Goal: Task Accomplishment & Management: Manage account settings

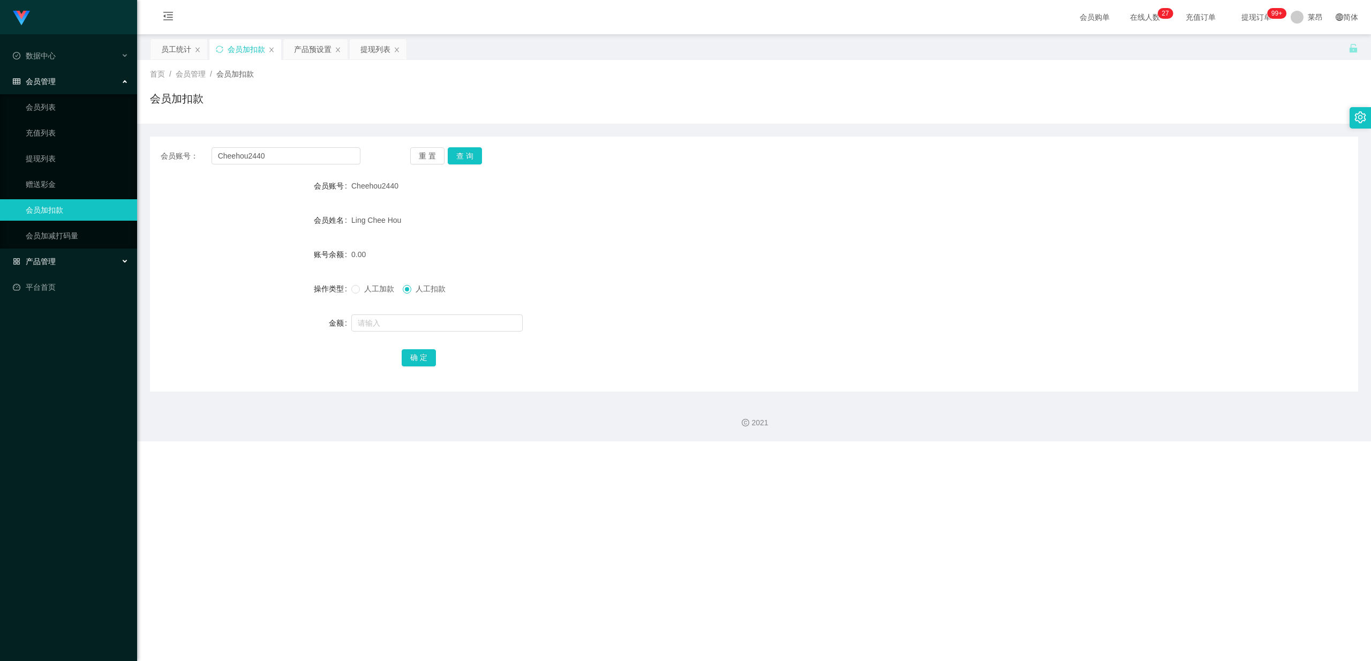
click at [78, 259] on div "产品管理" at bounding box center [68, 261] width 137 height 21
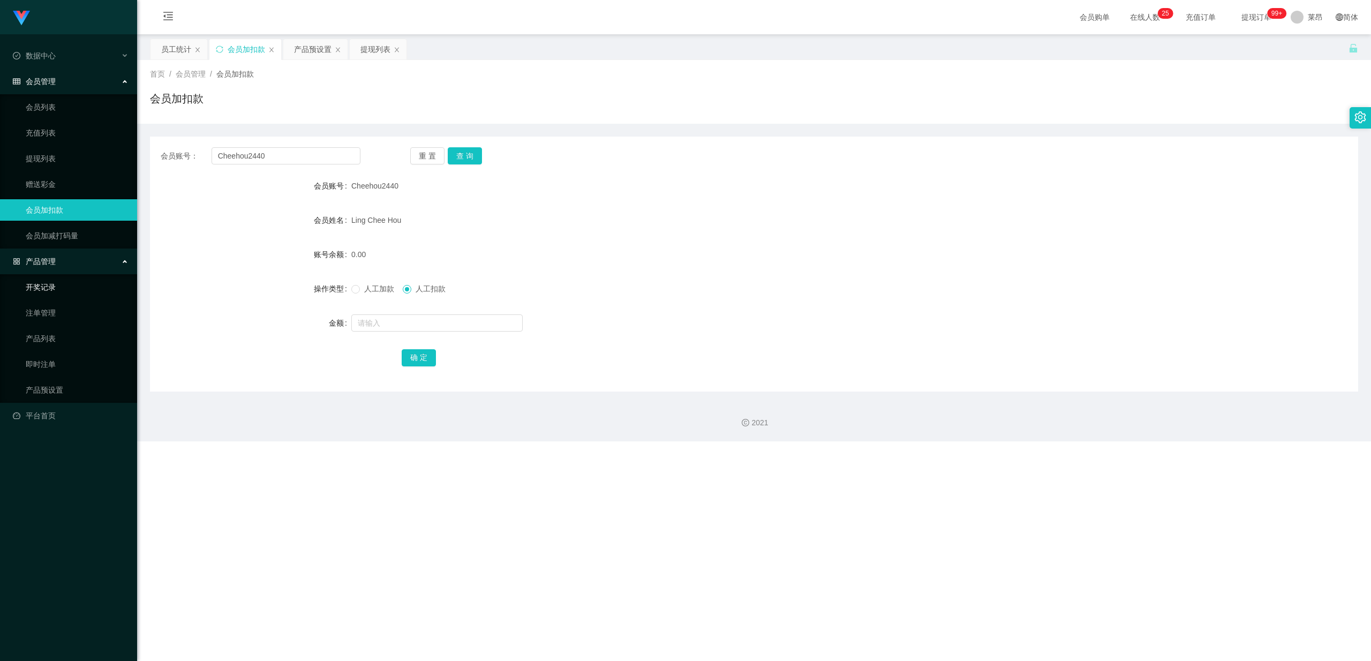
click at [69, 280] on link "开奖记录" at bounding box center [77, 286] width 103 height 21
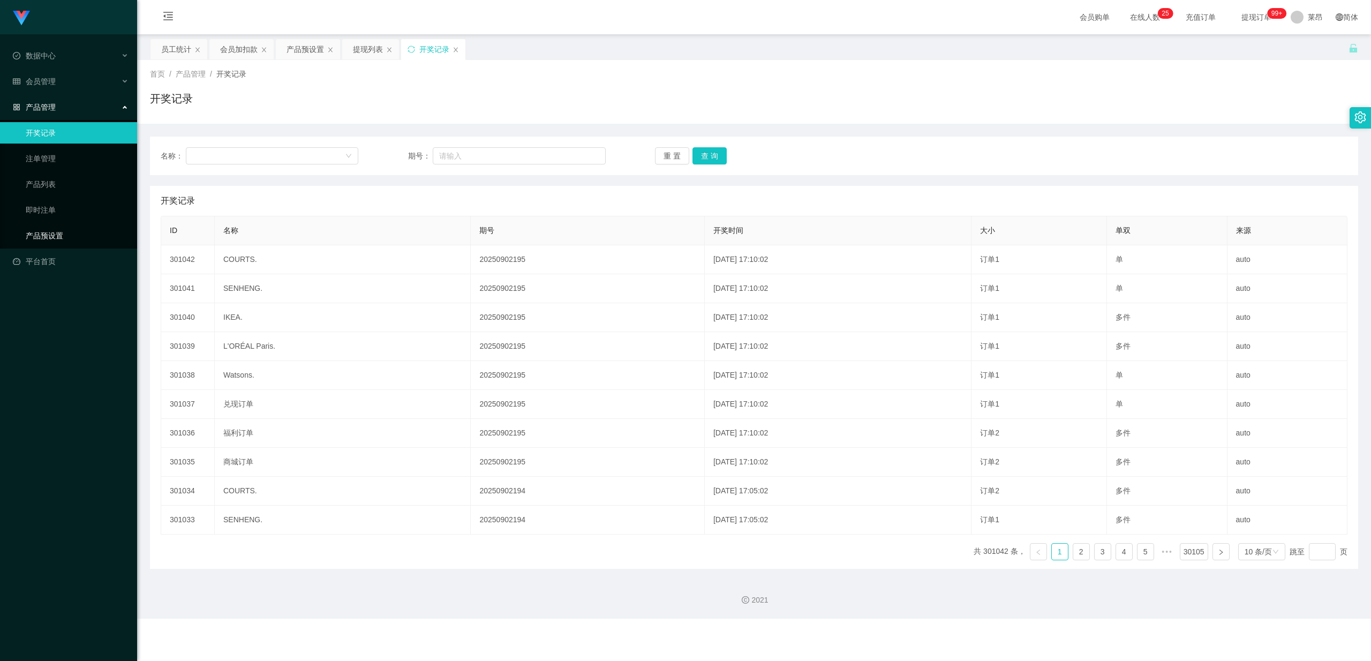
click at [74, 236] on link "产品预设置" at bounding box center [77, 235] width 103 height 21
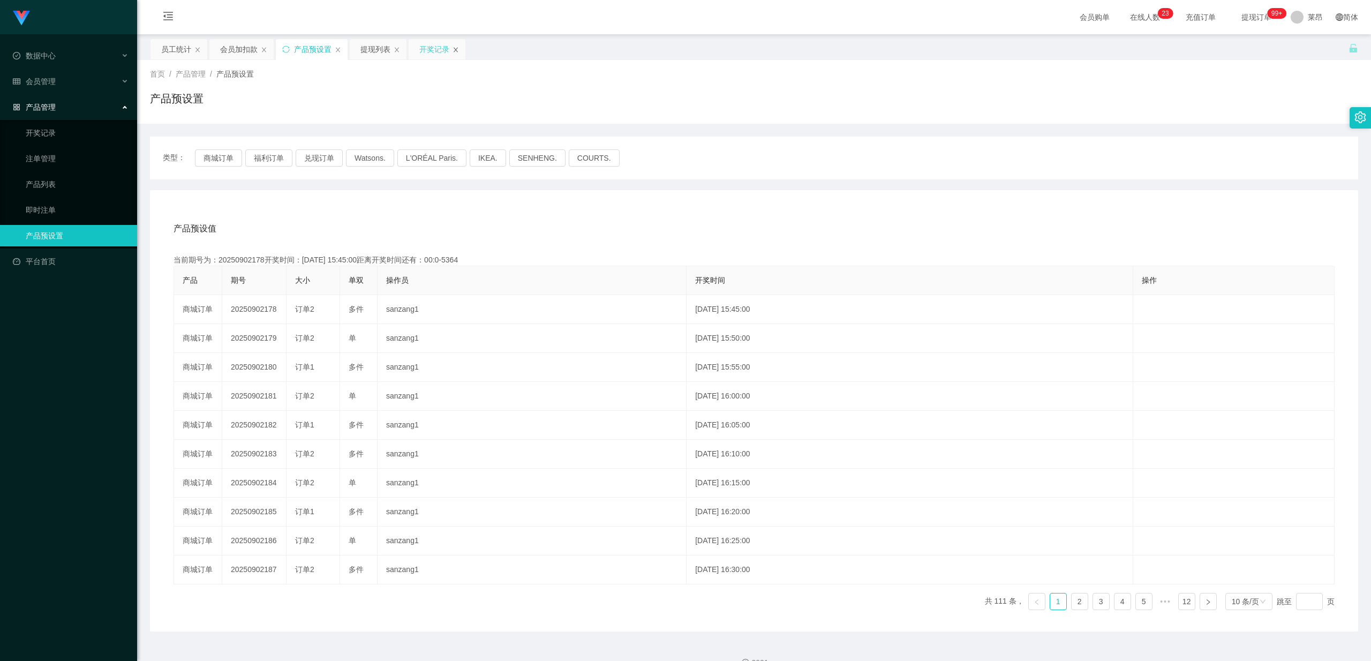
click at [459, 51] on icon "图标: close" at bounding box center [455, 50] width 6 height 6
click at [397, 48] on icon "图标: close" at bounding box center [397, 50] width 6 height 6
click at [337, 48] on icon "图标: close" at bounding box center [338, 50] width 6 height 6
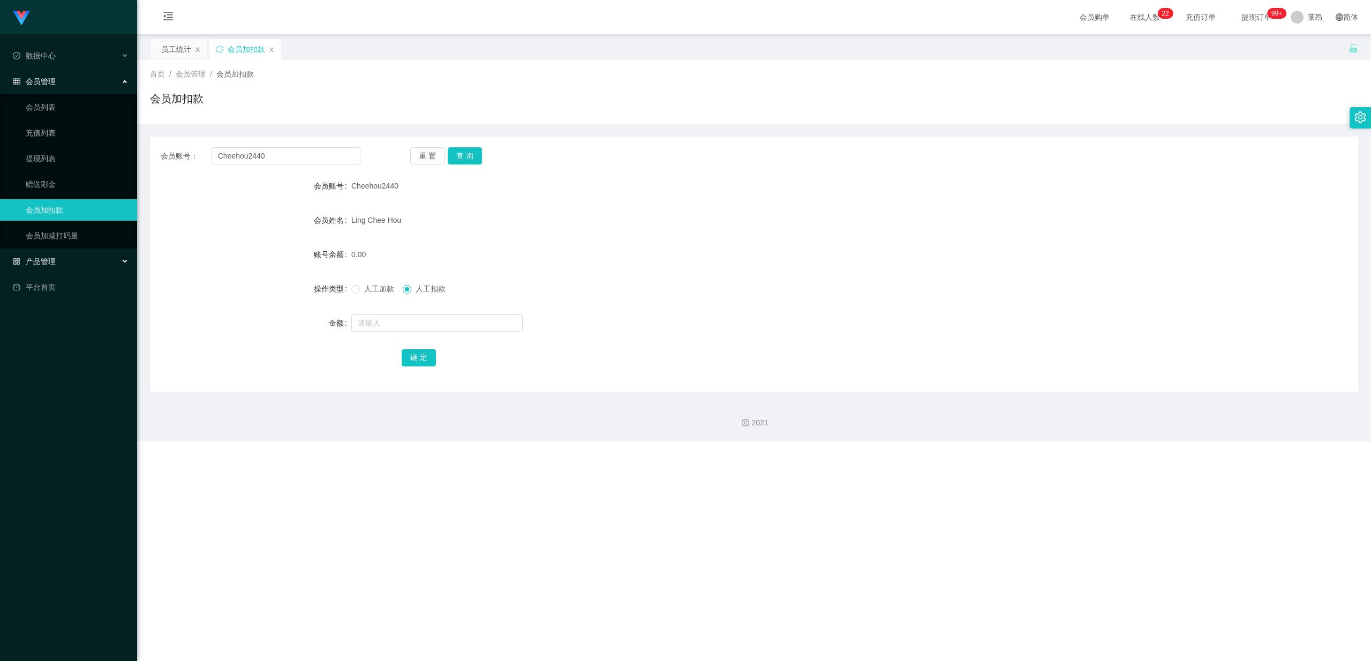
click at [56, 260] on div "产品管理" at bounding box center [68, 261] width 137 height 21
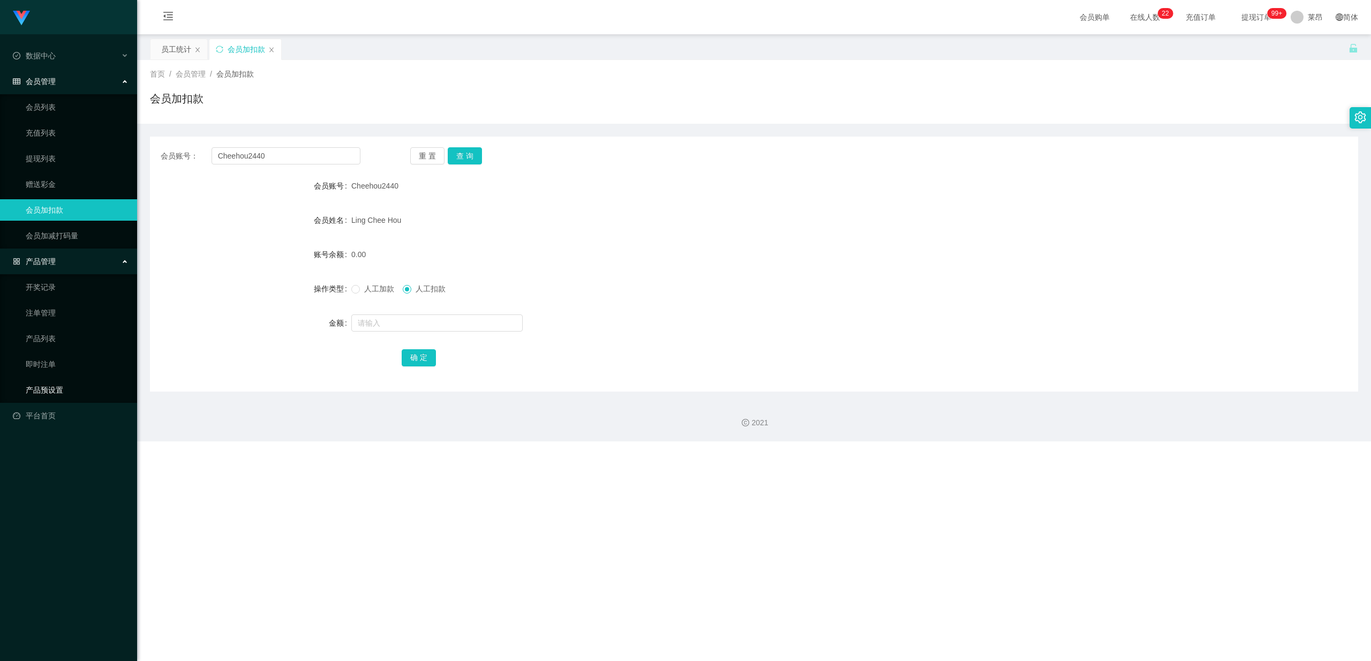
click at [51, 286] on link "产品预设置" at bounding box center [77, 389] width 103 height 21
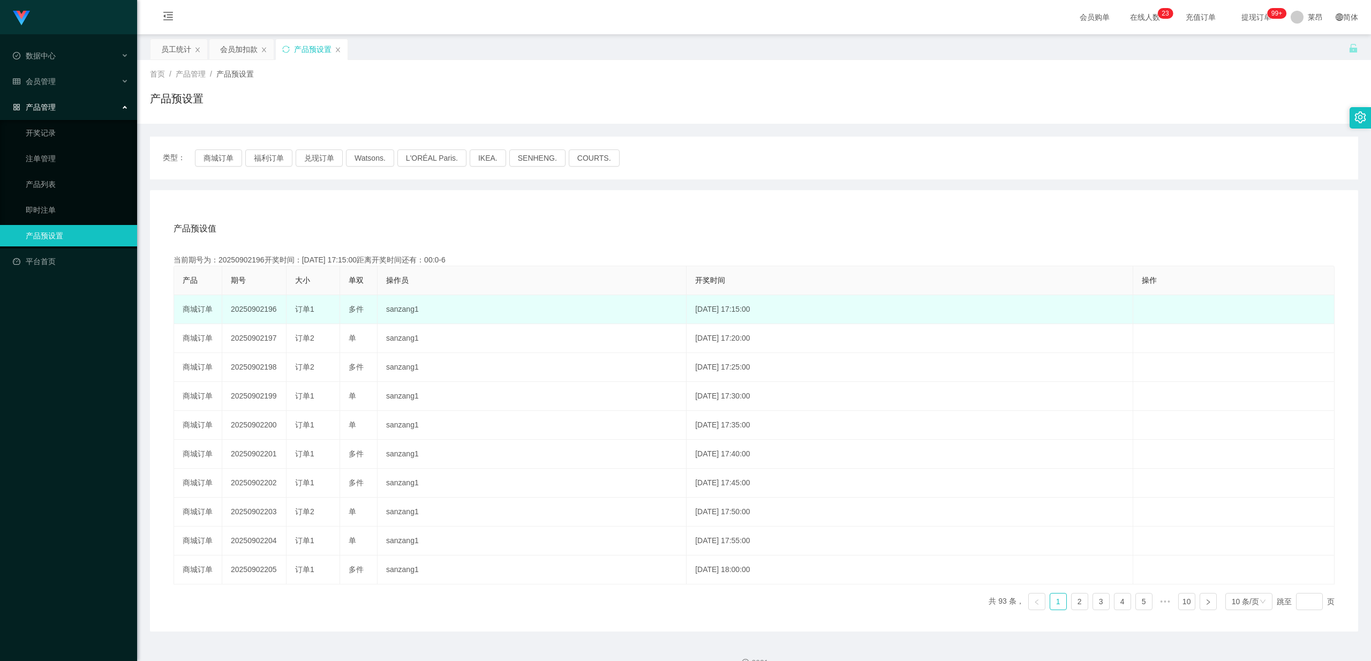
click at [255, 286] on td "20250902196" at bounding box center [254, 309] width 64 height 29
drag, startPoint x: 231, startPoint y: 309, endPoint x: 279, endPoint y: 308, distance: 47.7
click at [279, 286] on td "20250902196" at bounding box center [254, 309] width 64 height 29
copy td "20250902196"
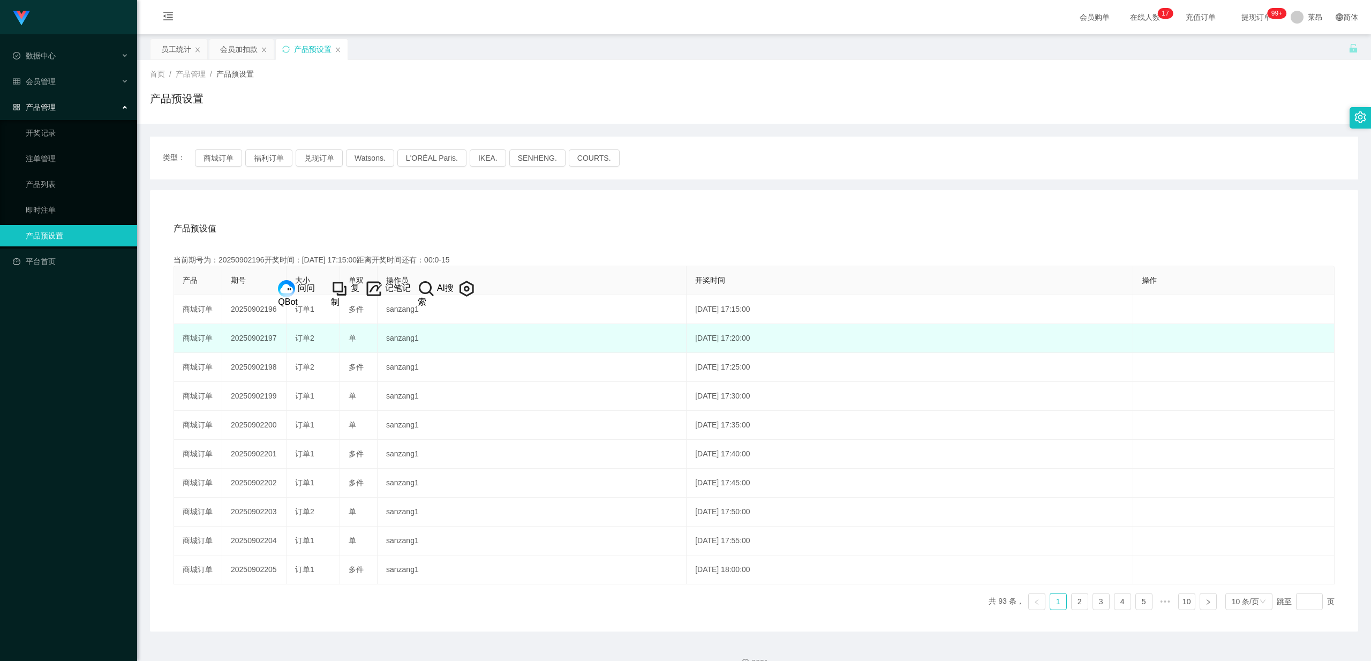
click at [488, 286] on td "sanzang1" at bounding box center [532, 338] width 309 height 29
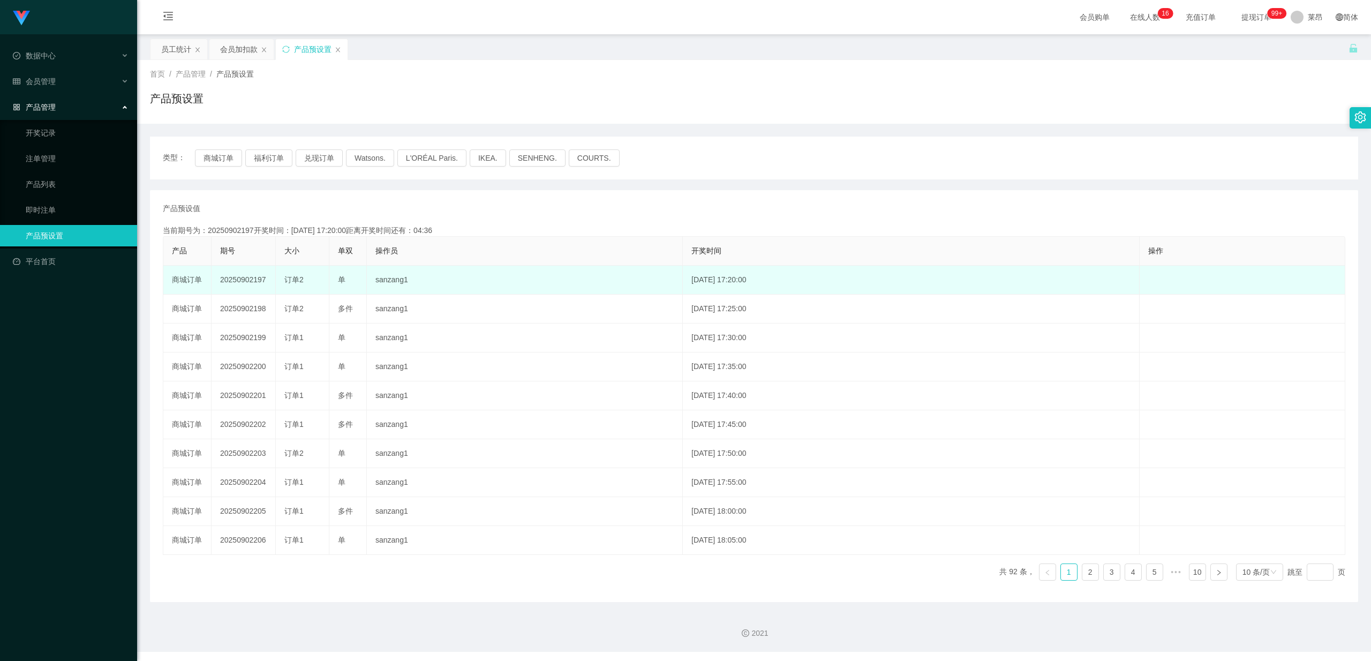
drag, startPoint x: 221, startPoint y: 279, endPoint x: 268, endPoint y: 283, distance: 47.3
click at [268, 283] on td "20250902197" at bounding box center [244, 280] width 64 height 29
copy td "20250902197"
click at [493, 277] on td "sanzang1" at bounding box center [525, 280] width 316 height 29
click at [425, 280] on td "sanzang1" at bounding box center [525, 280] width 316 height 29
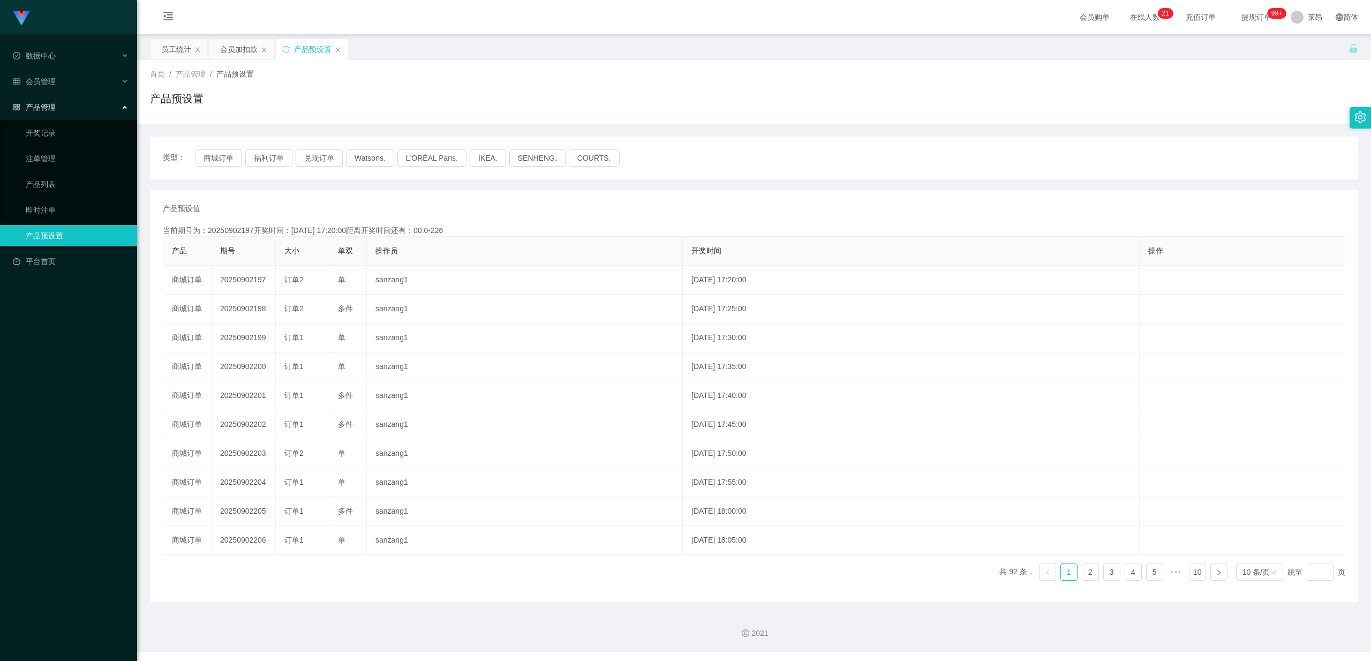
click at [70, 97] on div "产品管理" at bounding box center [68, 106] width 137 height 21
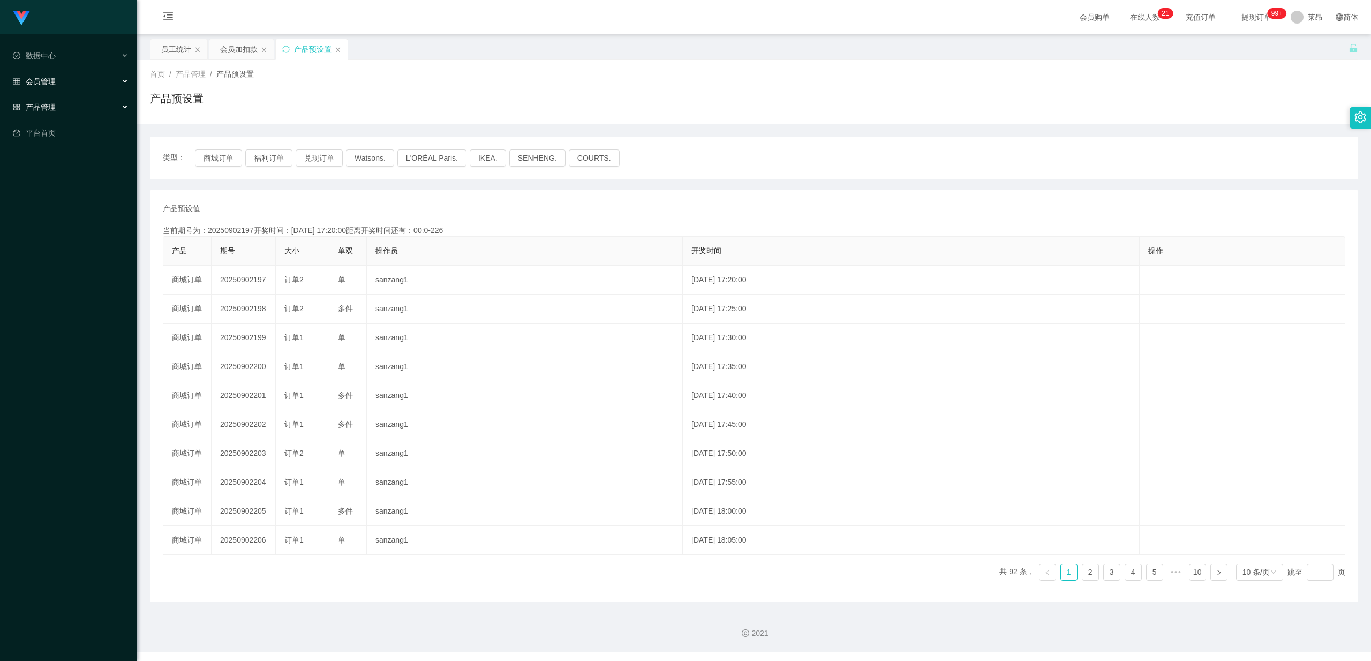
click at [63, 73] on div "会员管理" at bounding box center [68, 81] width 137 height 21
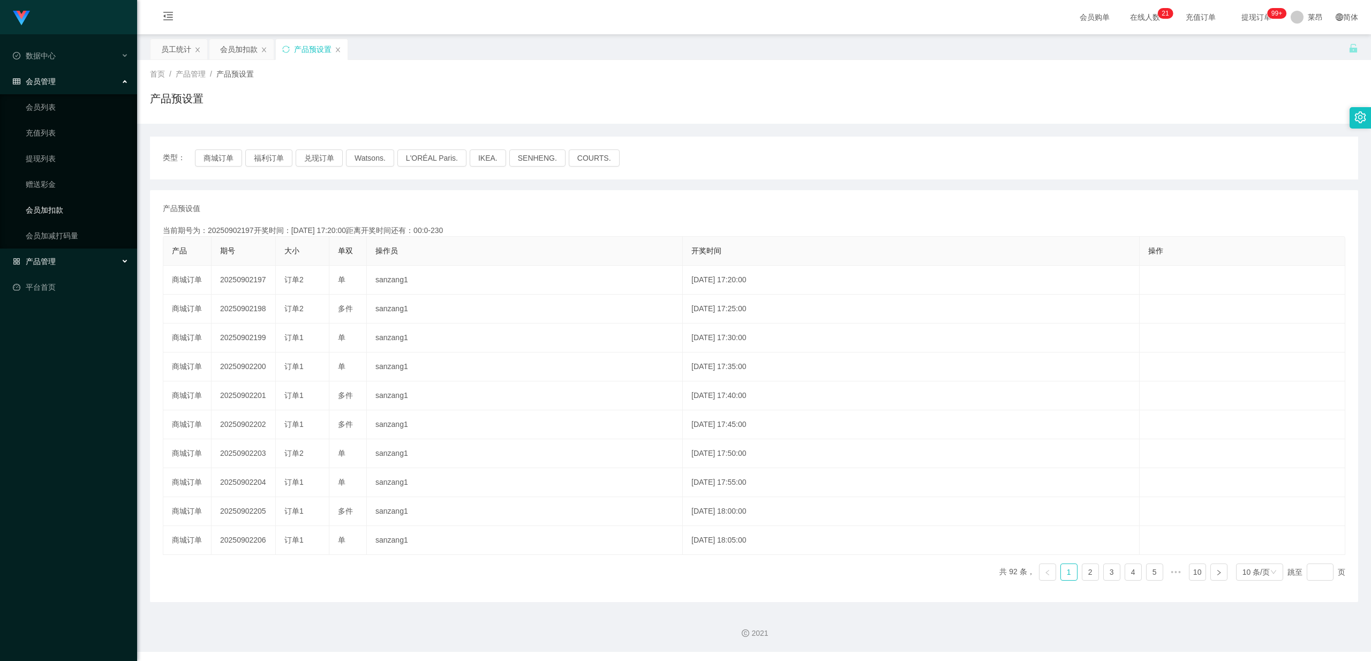
click at [67, 200] on link "会员加扣款" at bounding box center [77, 209] width 103 height 21
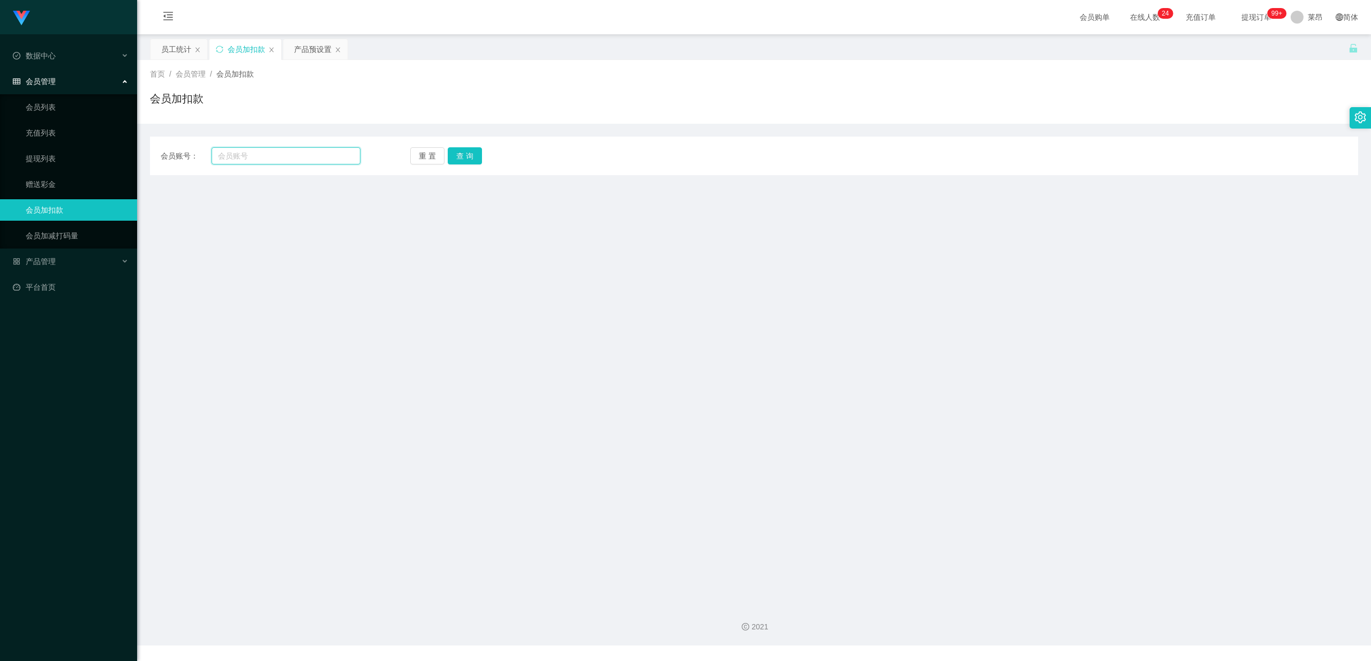
click at [292, 157] on input "text" at bounding box center [286, 155] width 149 height 17
type input "061318"
click at [464, 151] on button "查 询" at bounding box center [465, 155] width 34 height 17
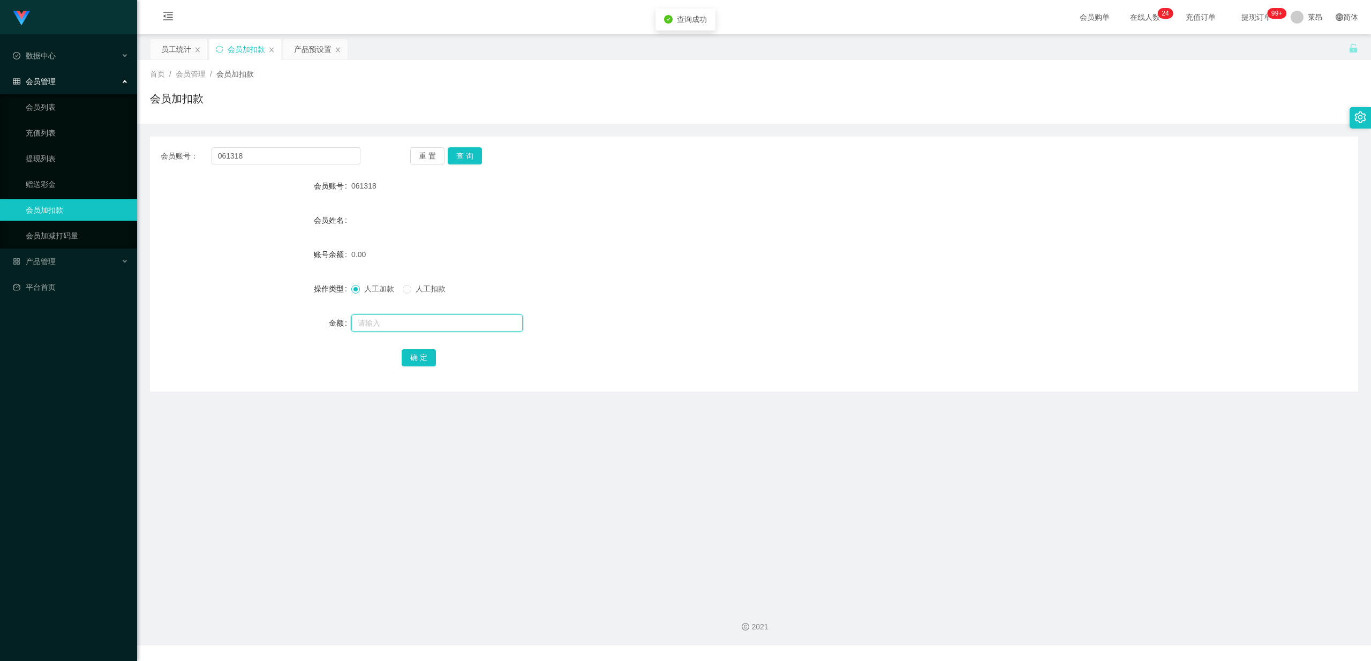
click at [397, 321] on input "text" at bounding box center [436, 322] width 171 height 17
type input "100"
click at [407, 358] on button "确 定" at bounding box center [419, 357] width 34 height 17
drag, startPoint x: 288, startPoint y: 225, endPoint x: 320, endPoint y: 226, distance: 31.6
click at [288, 225] on div "会员姓名" at bounding box center [250, 219] width 201 height 21
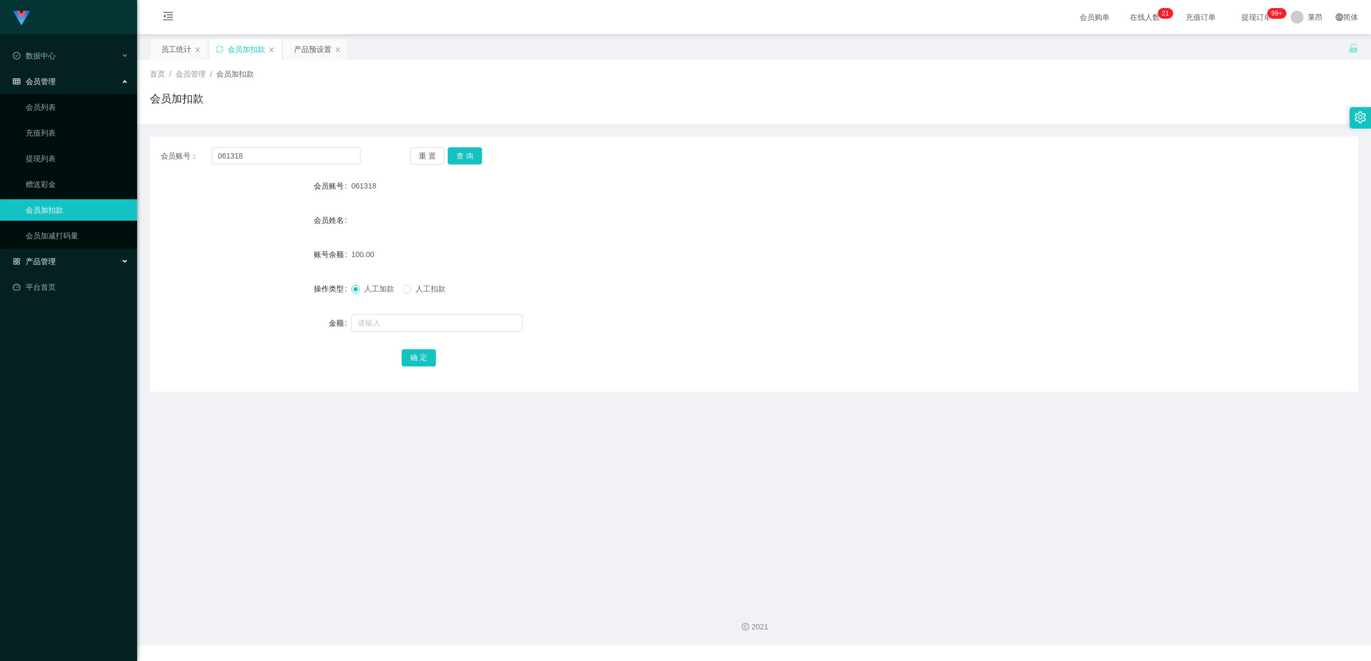
click at [64, 258] on div "产品管理" at bounding box center [68, 261] width 137 height 21
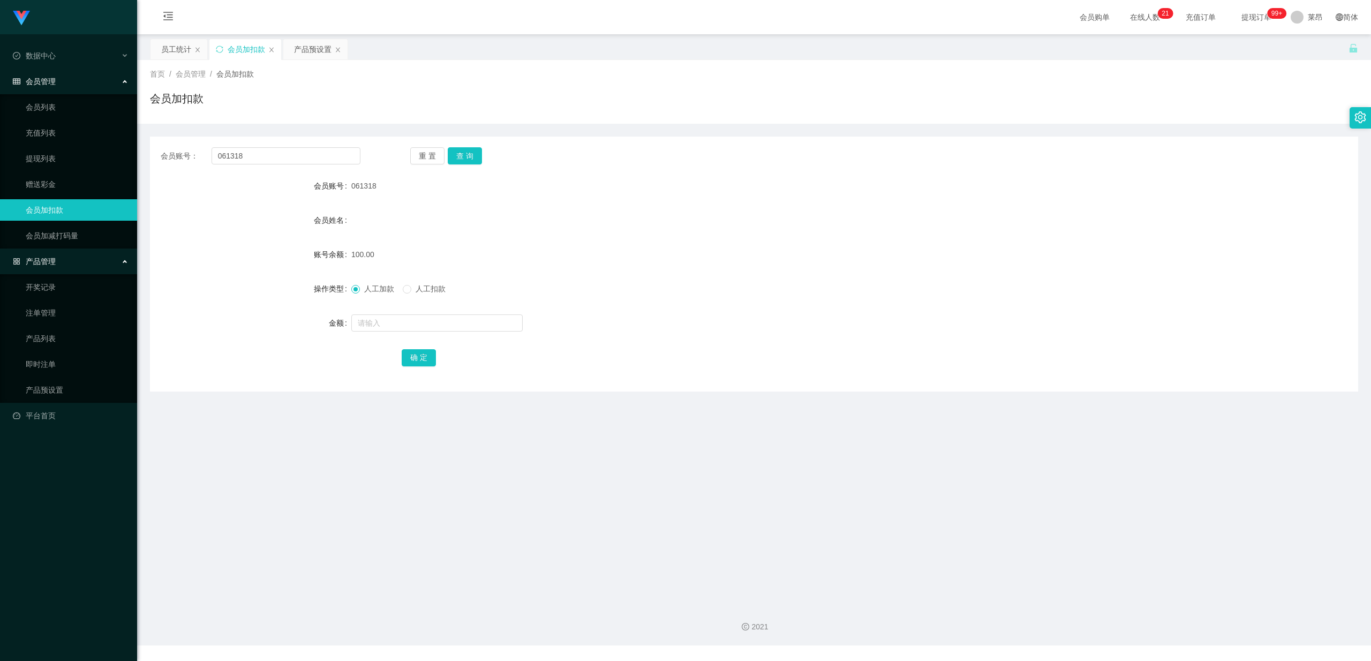
click at [64, 258] on div "产品管理" at bounding box center [68, 261] width 137 height 21
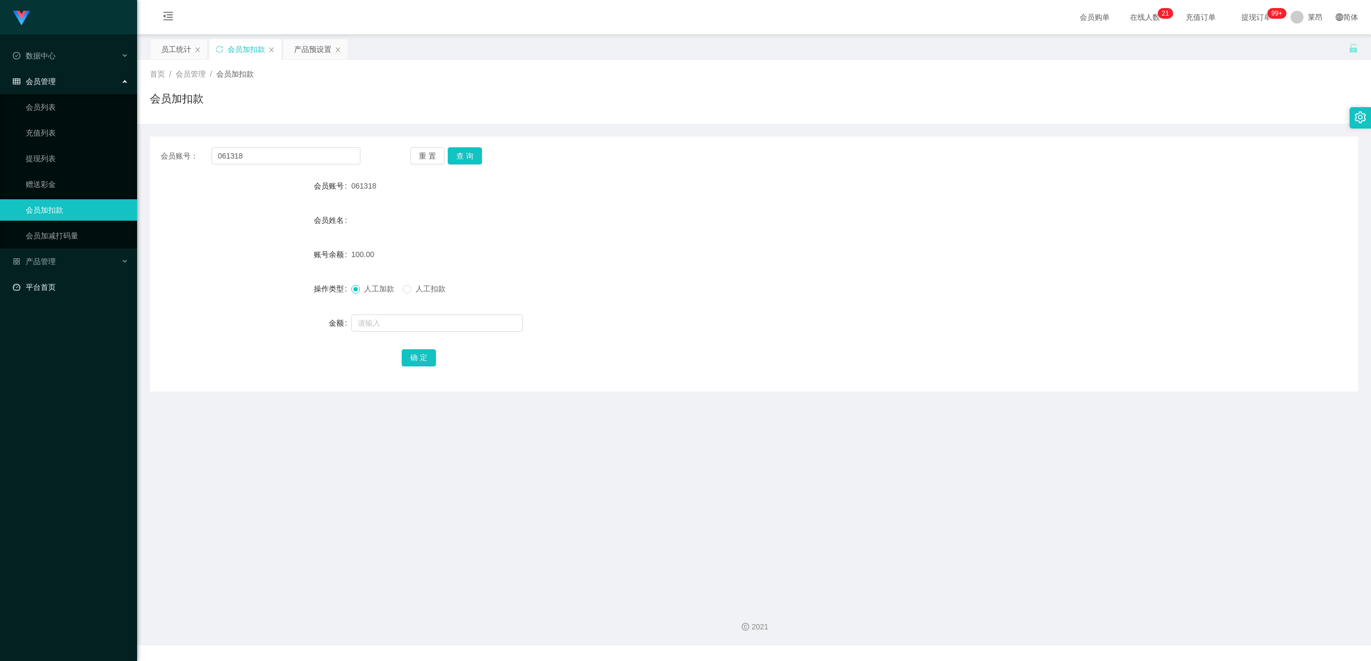
click at [59, 277] on link "平台首页" at bounding box center [71, 286] width 116 height 21
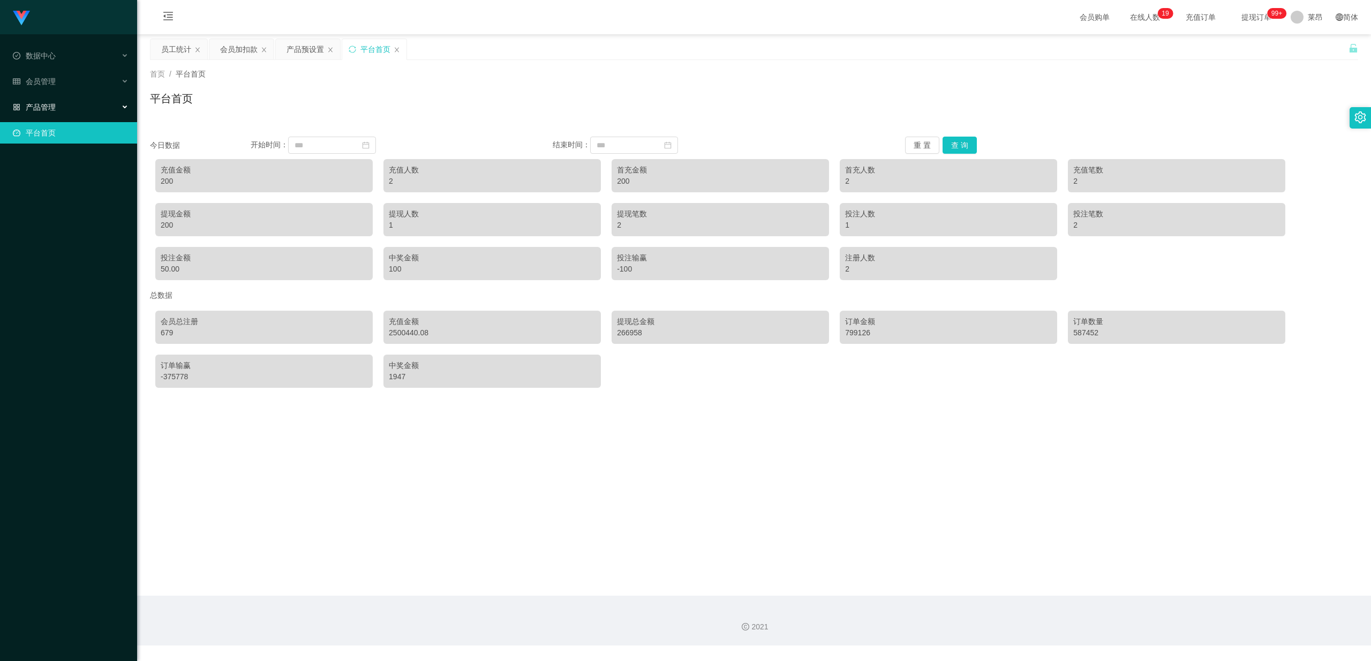
click at [55, 97] on div "产品管理" at bounding box center [68, 106] width 137 height 21
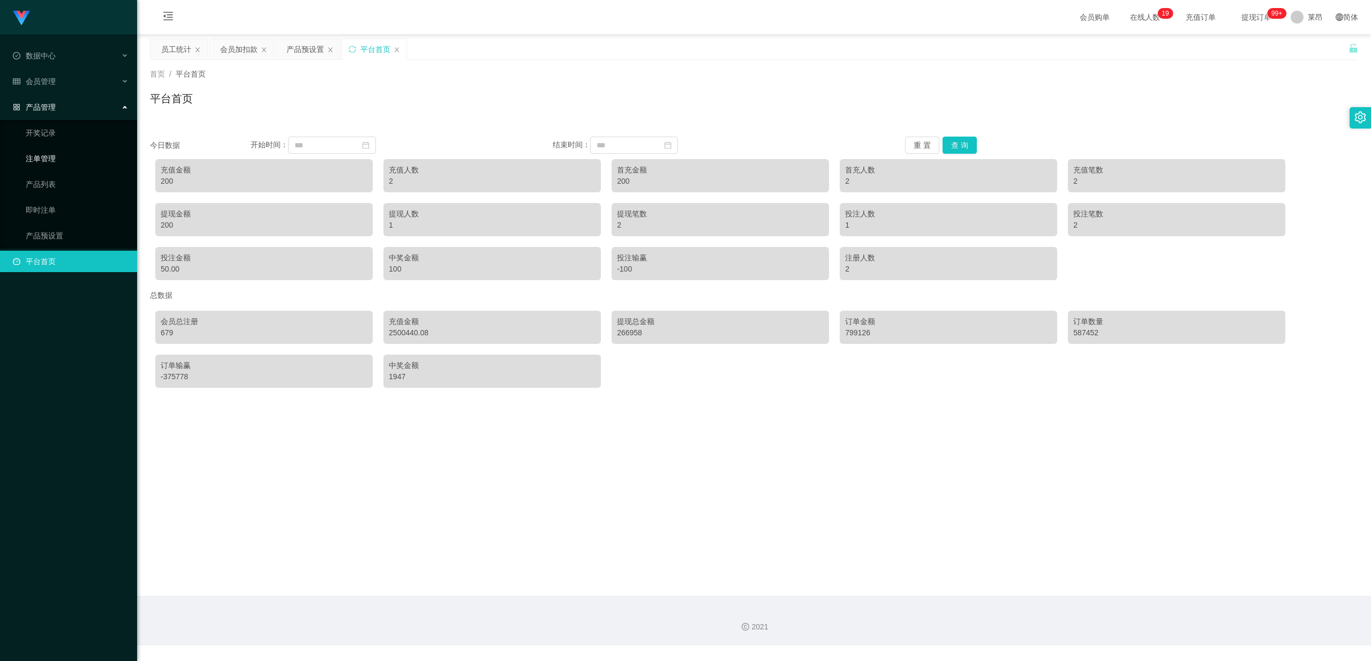
click at [54, 153] on link "注单管理" at bounding box center [77, 158] width 103 height 21
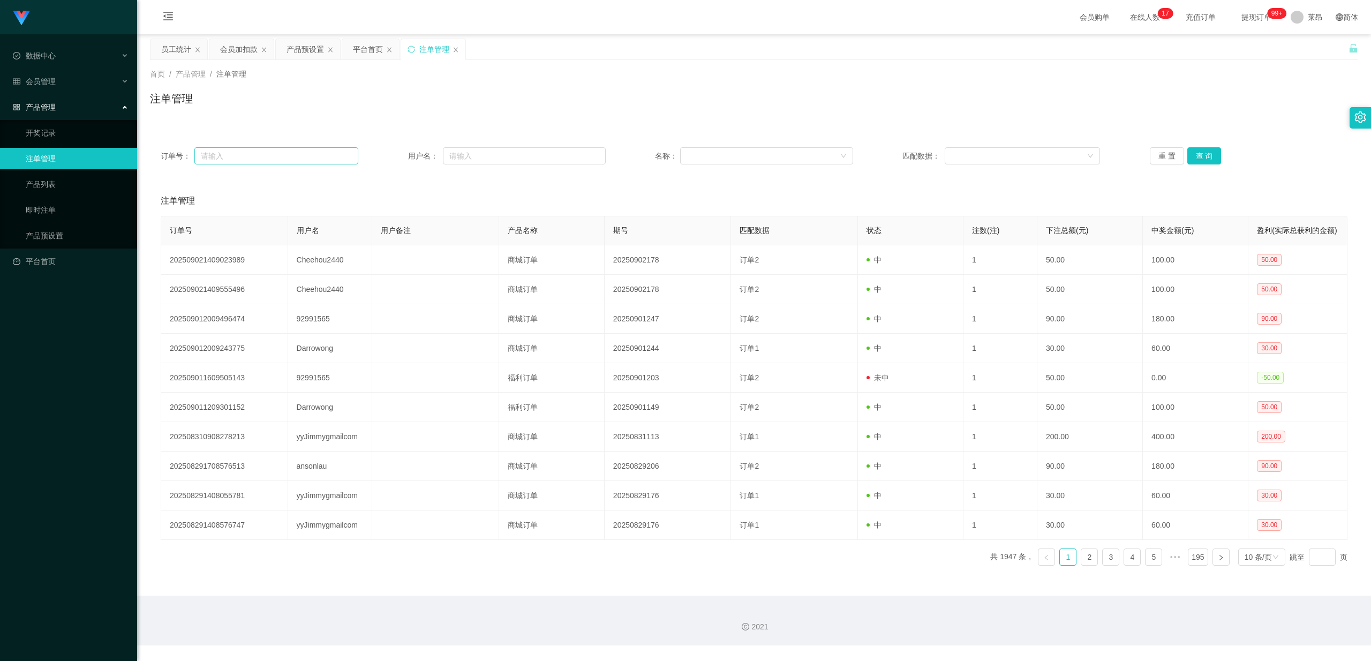
drag, startPoint x: 282, startPoint y: 165, endPoint x: 296, endPoint y: 161, distance: 14.6
click at [282, 165] on div "订单号： 用户名： 名称： 匹配数据： 重 置 查 询" at bounding box center [754, 156] width 1208 height 39
click at [493, 157] on input "text" at bounding box center [524, 155] width 163 height 17
type input "061318"
drag, startPoint x: 836, startPoint y: 115, endPoint x: 874, endPoint y: 110, distance: 38.3
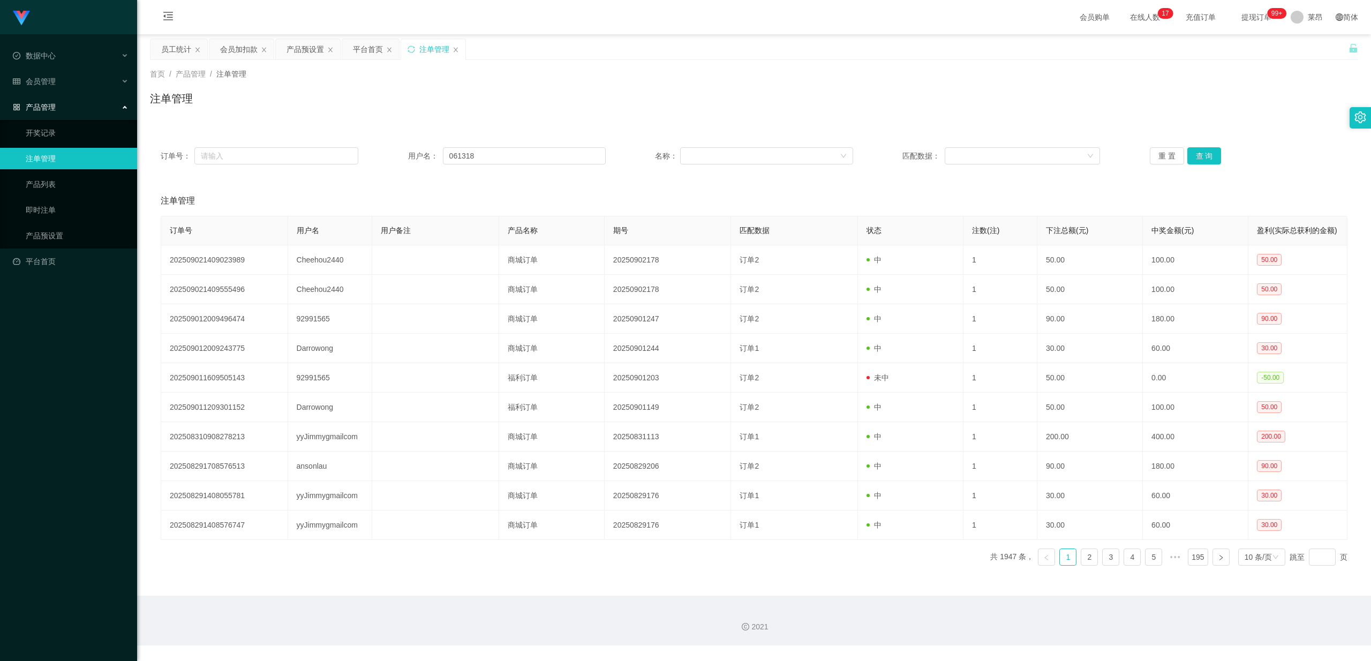
click at [837, 114] on div "注单管理" at bounding box center [754, 102] width 1208 height 25
click at [1204, 161] on button "查 询" at bounding box center [1204, 155] width 34 height 17
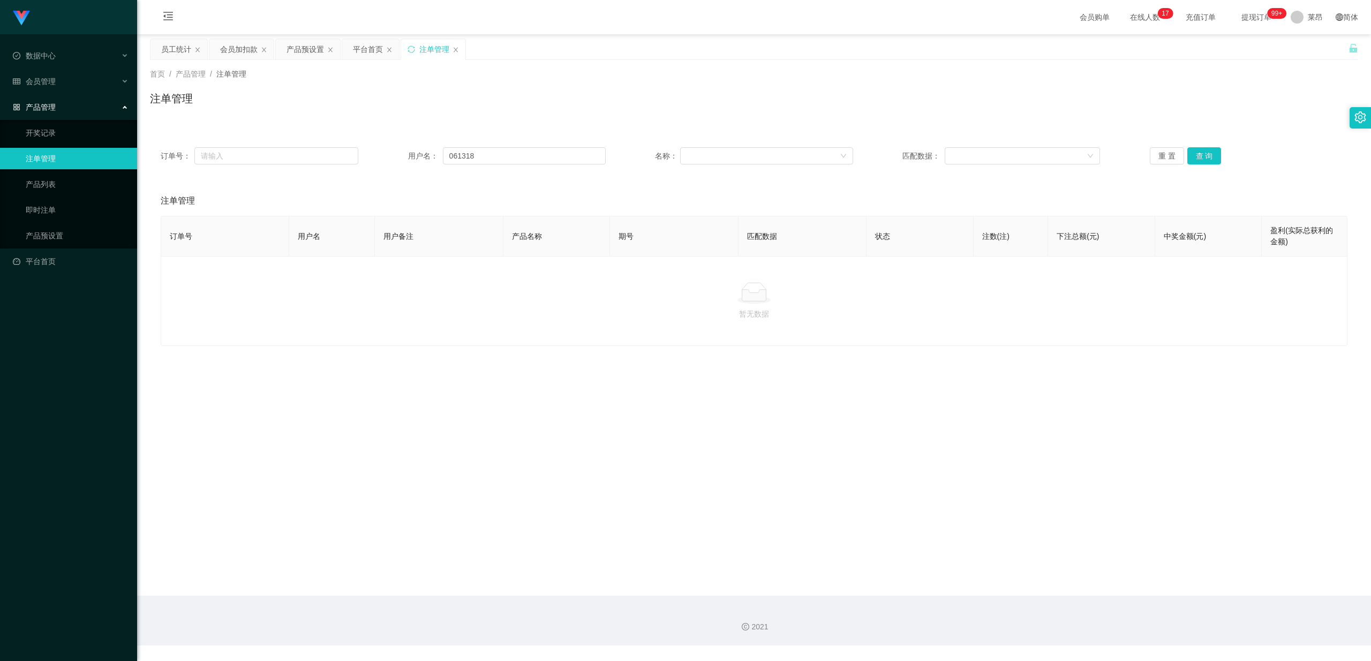
click at [804, 327] on div "暂无数据" at bounding box center [754, 301] width 1187 height 90
click at [63, 233] on link "产品预设置" at bounding box center [77, 235] width 103 height 21
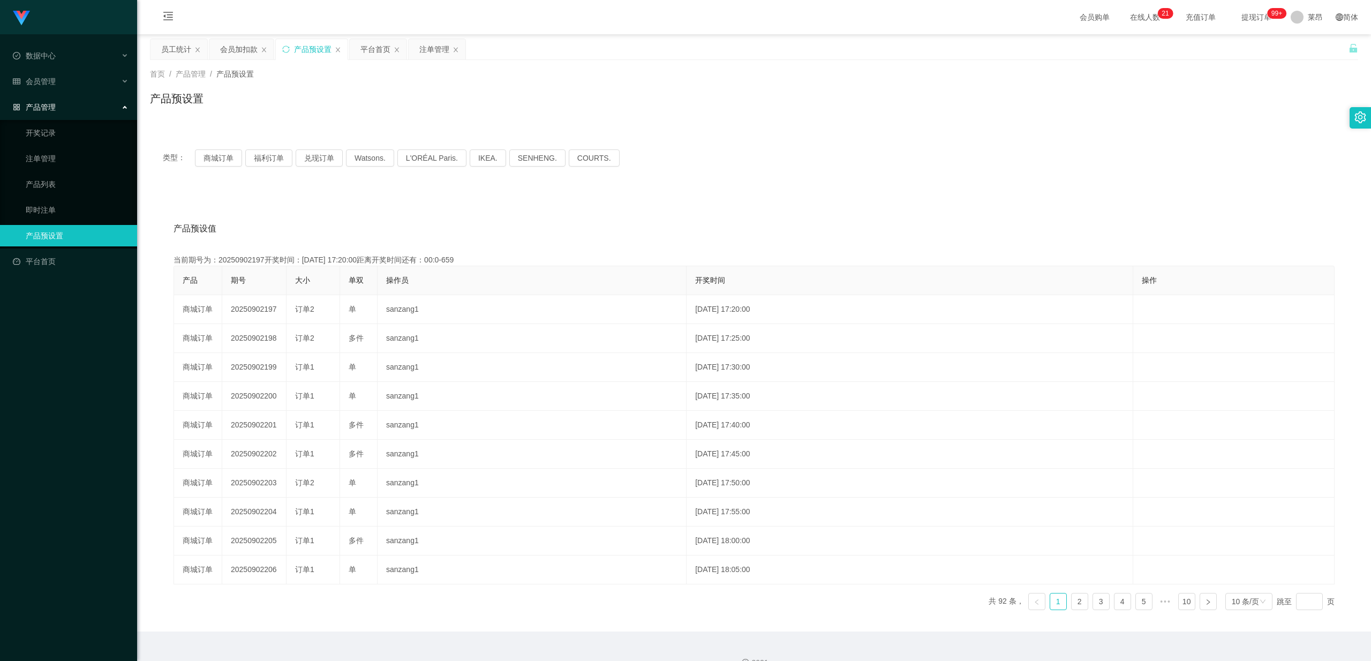
click at [303, 51] on div "产品预设置" at bounding box center [312, 49] width 37 height 20
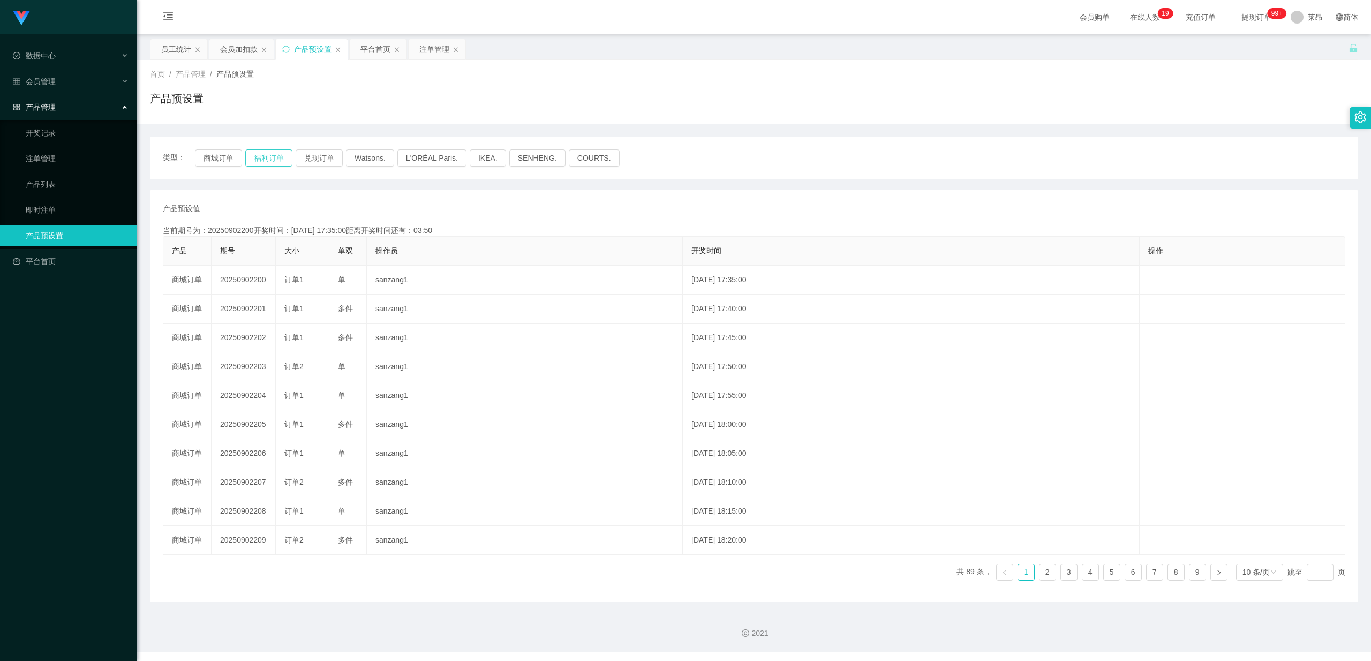
click at [275, 157] on button "福利订单" at bounding box center [268, 157] width 47 height 17
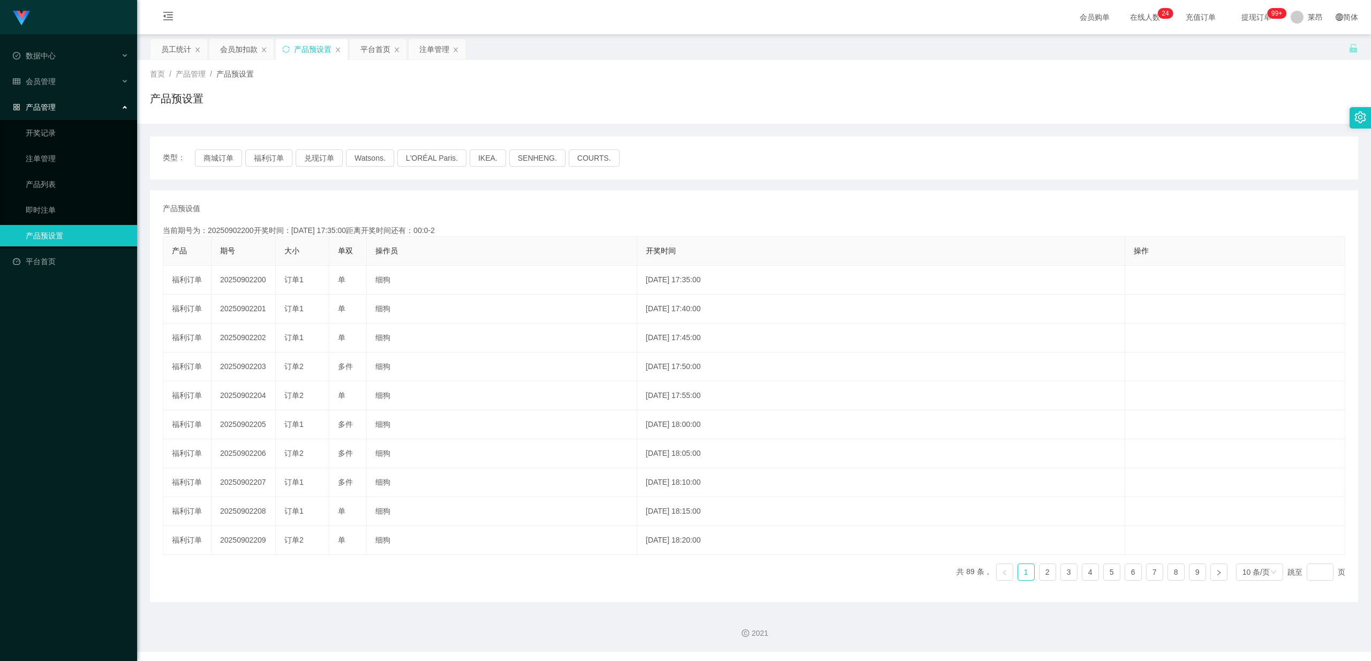
click at [324, 213] on div "产品预设值 添加期号" at bounding box center [754, 208] width 1182 height 11
click at [65, 104] on div "产品管理" at bounding box center [68, 106] width 137 height 21
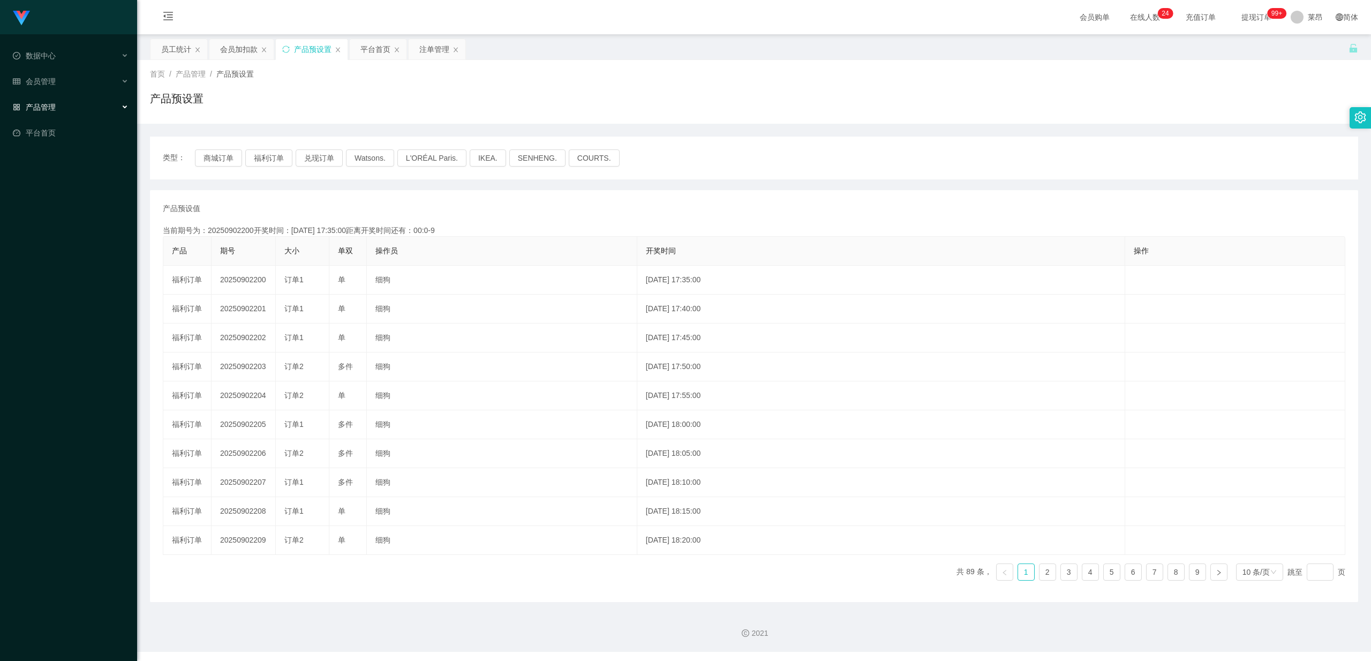
click at [66, 101] on div "产品管理" at bounding box center [68, 106] width 137 height 21
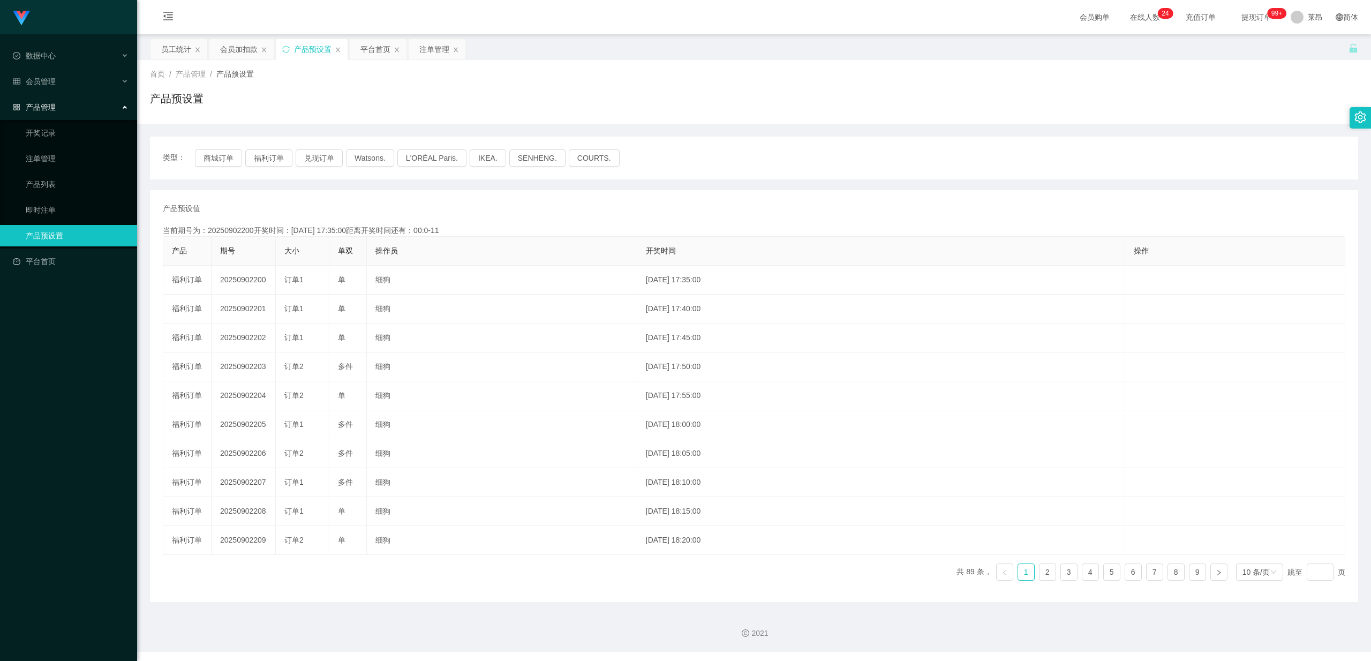
click at [66, 105] on div "产品管理" at bounding box center [68, 106] width 137 height 21
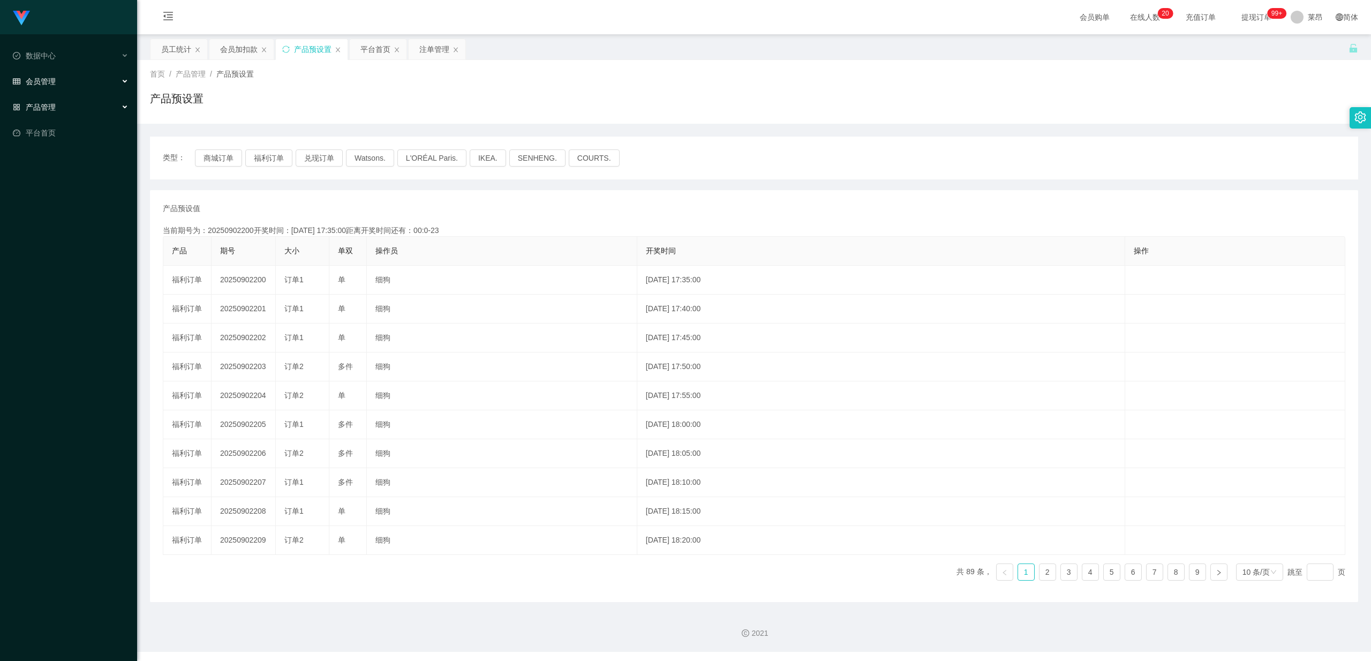
click at [60, 75] on div "会员管理" at bounding box center [68, 81] width 137 height 21
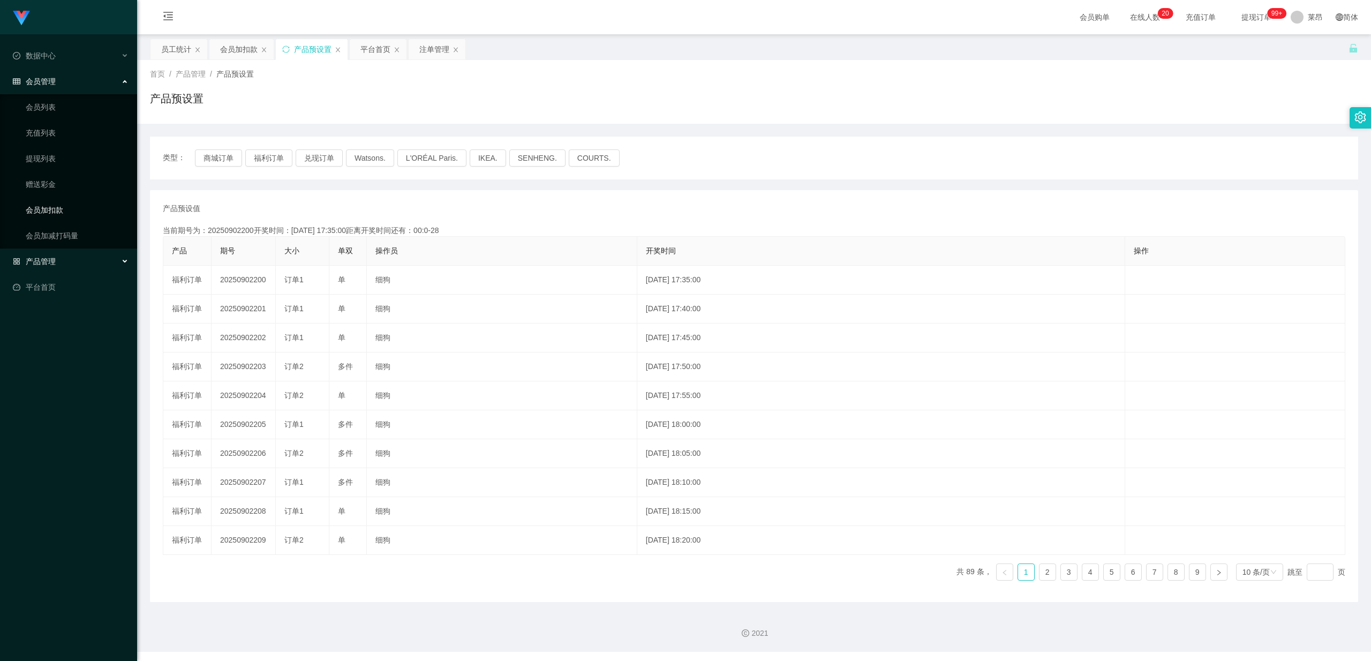
click at [61, 201] on link "会员加扣款" at bounding box center [77, 209] width 103 height 21
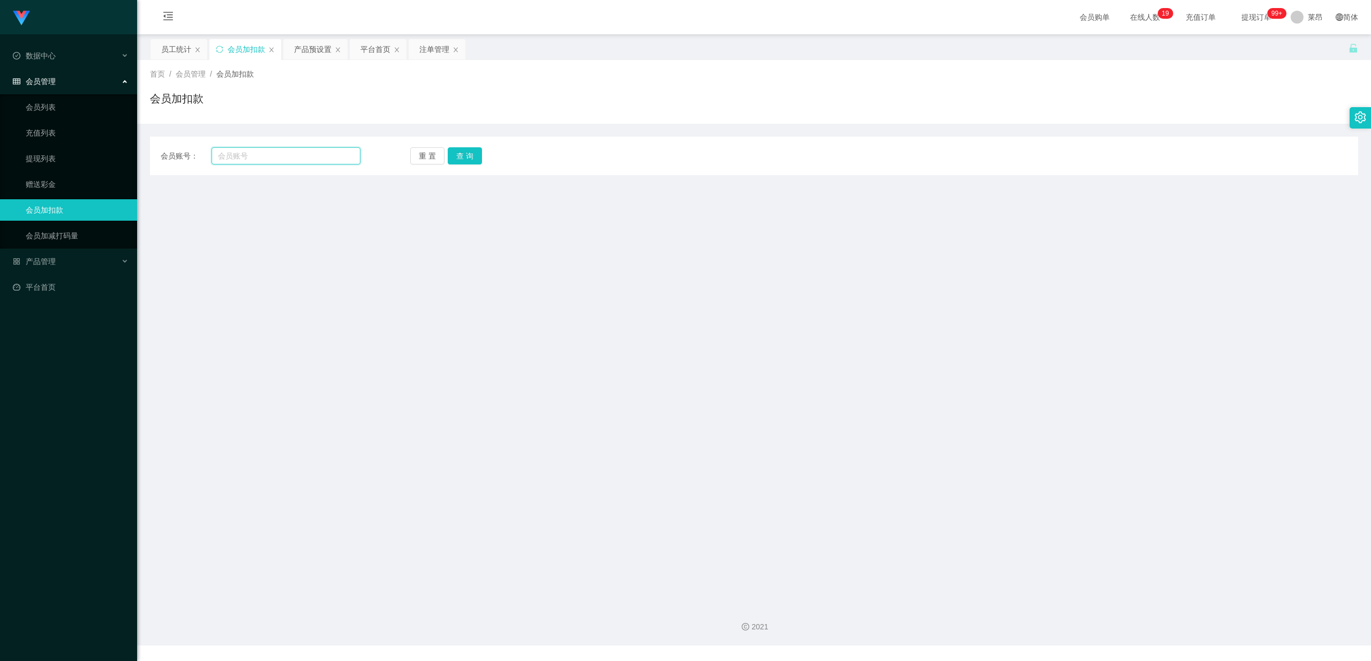
click at [305, 153] on input "text" at bounding box center [286, 155] width 149 height 17
drag, startPoint x: 281, startPoint y: 166, endPoint x: 368, endPoint y: 159, distance: 87.6
click at [281, 166] on div "会员账号： 重 置 查 询 会员账号 会员姓名 账号余额 操作类型 人工加款 人工扣款 金额 确 定" at bounding box center [754, 156] width 1208 height 39
click at [442, 164] on button "重 置" at bounding box center [427, 155] width 34 height 17
click at [270, 165] on div "会员账号： 重 置 查 询 会员账号 会员姓名 账号余额 操作类型 人工加款 人工扣款 金额 确 定" at bounding box center [754, 156] width 1208 height 39
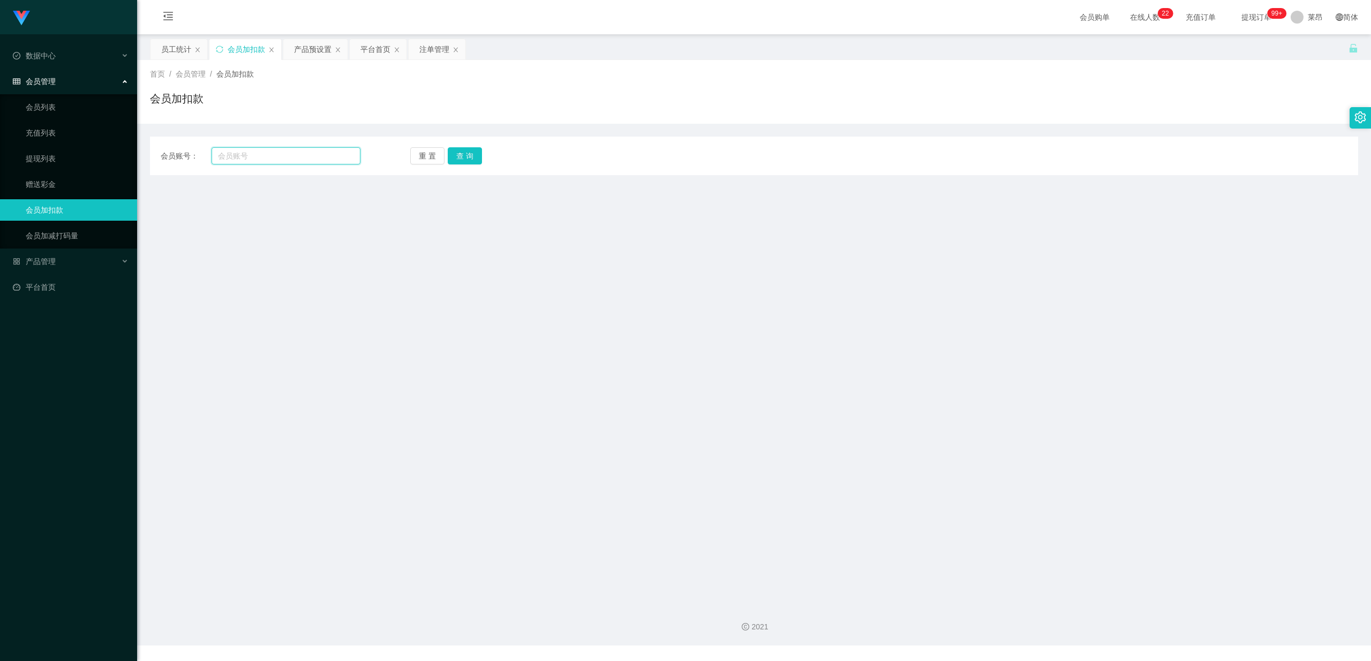
click at [270, 160] on input "text" at bounding box center [286, 155] width 149 height 17
type input "061318"
click at [463, 153] on button "查 询" at bounding box center [465, 155] width 34 height 17
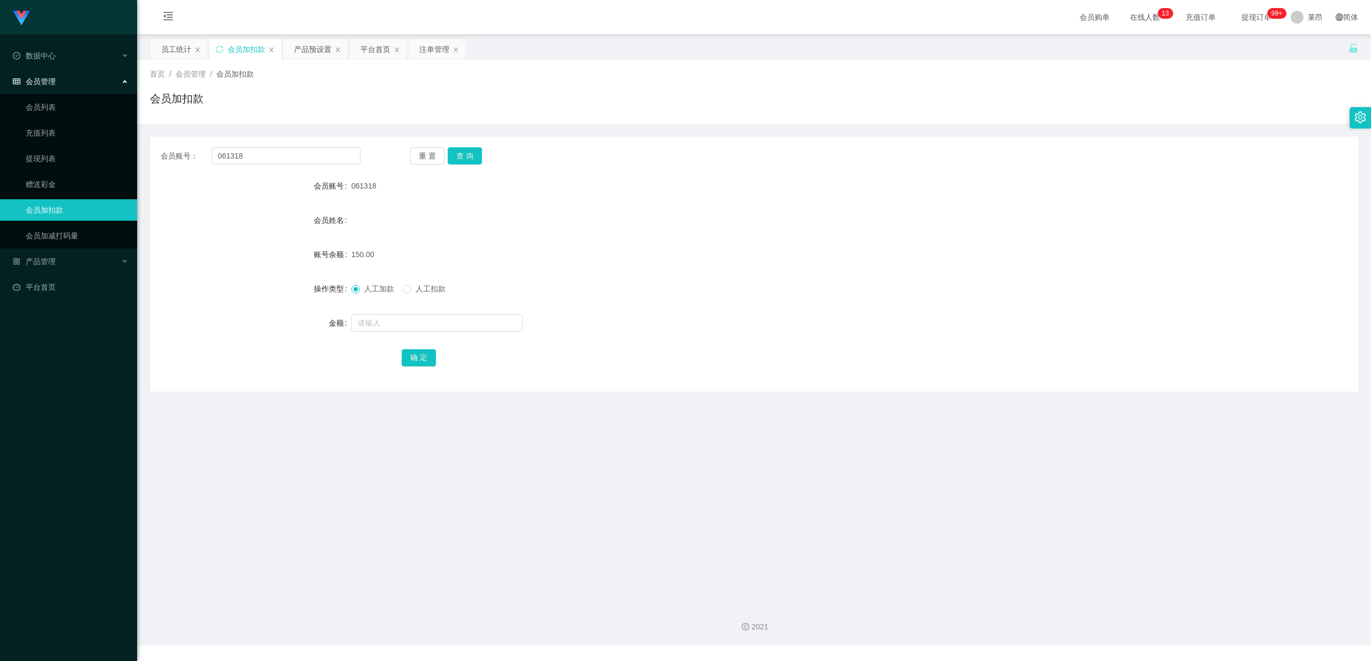
click at [1155, 595] on div "2021" at bounding box center [754, 620] width 1234 height 50
click at [212, 411] on main "关闭左侧 关闭右侧 关闭其它 刷新页面 员工统计 会员加扣款 产品预设置 平台首页 注单管理 首页 / 会员管理 / 会员加扣款 / 会员加扣款 会员账号： …" at bounding box center [754, 314] width 1234 height 561
